Goal: Information Seeking & Learning: Find specific fact

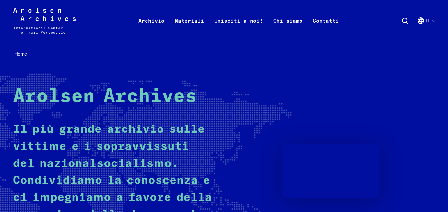
click at [403, 23] on icon at bounding box center [406, 21] width 8 height 8
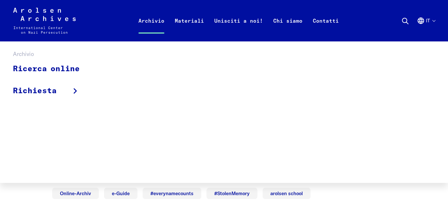
click at [148, 21] on link "Archivio" at bounding box center [151, 29] width 36 height 26
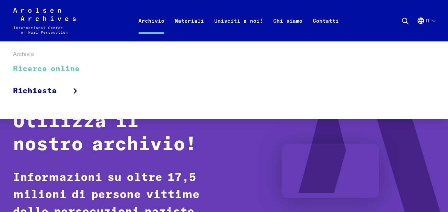
click at [33, 69] on link "Ricerca online" at bounding box center [50, 69] width 75 height 22
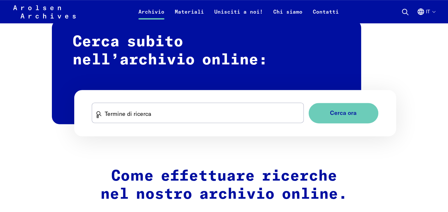
scroll to position [389, 0]
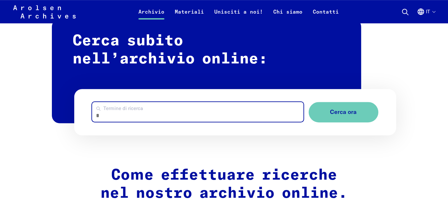
click at [116, 110] on input "Termine di ricerca" at bounding box center [197, 112] width 211 height 20
type input "******"
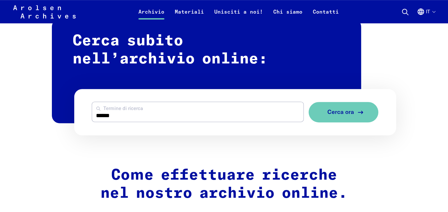
click at [345, 114] on span "Cerca ora" at bounding box center [341, 112] width 27 height 7
